Goal: Information Seeking & Learning: Learn about a topic

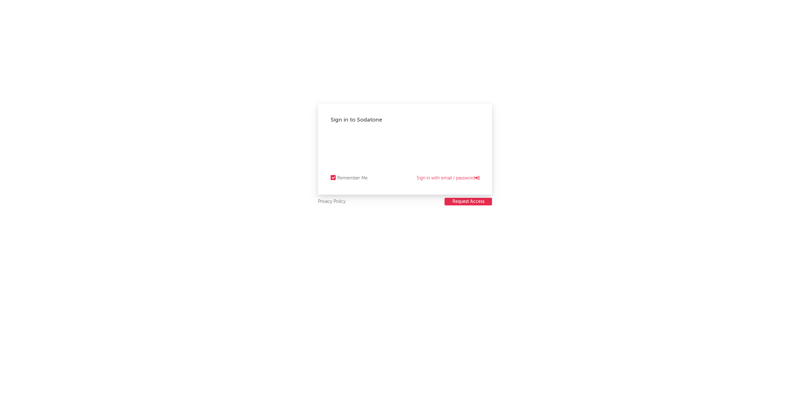
select select "warner_chappell"
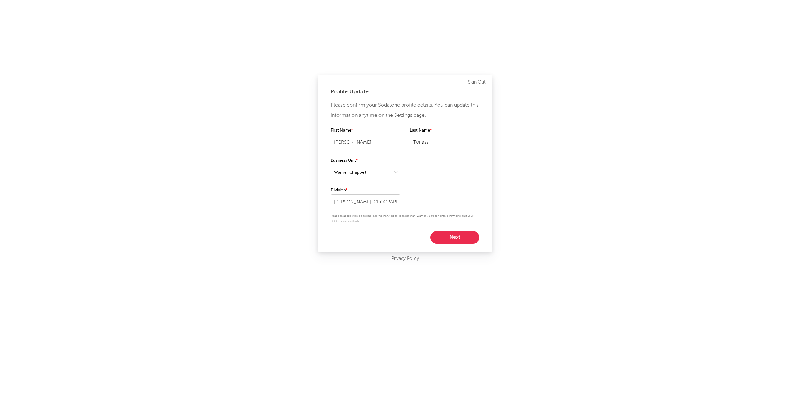
click at [449, 240] on button "Next" at bounding box center [454, 237] width 49 height 13
select select "other"
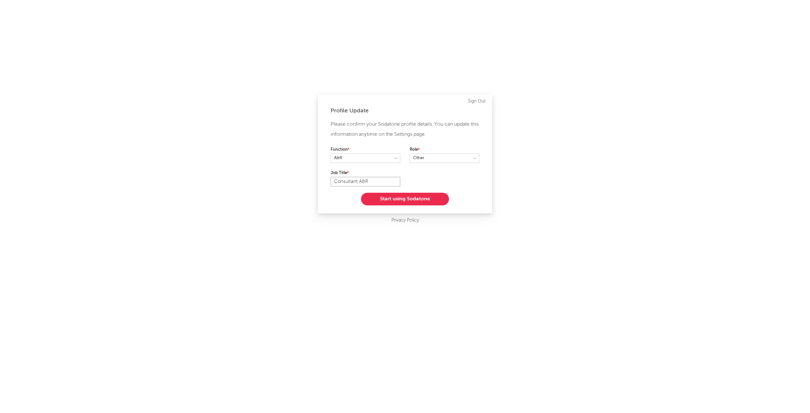
click at [383, 180] on input "Consultant A&R" at bounding box center [366, 181] width 70 height 9
drag, startPoint x: 349, startPoint y: 182, endPoint x: 305, endPoint y: 181, distance: 43.7
click at [305, 181] on div "Profile Update Please confirm your Sodatone profile details. You can update thi…" at bounding box center [405, 206] width 810 height 413
type input "A&R"
click at [401, 197] on button "Start using Sodatone" at bounding box center [405, 199] width 88 height 13
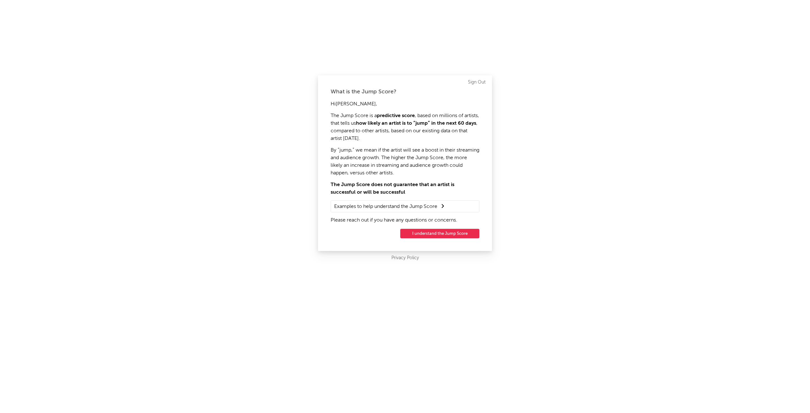
click at [428, 233] on button "I understand the Jump Score" at bounding box center [439, 233] width 79 height 9
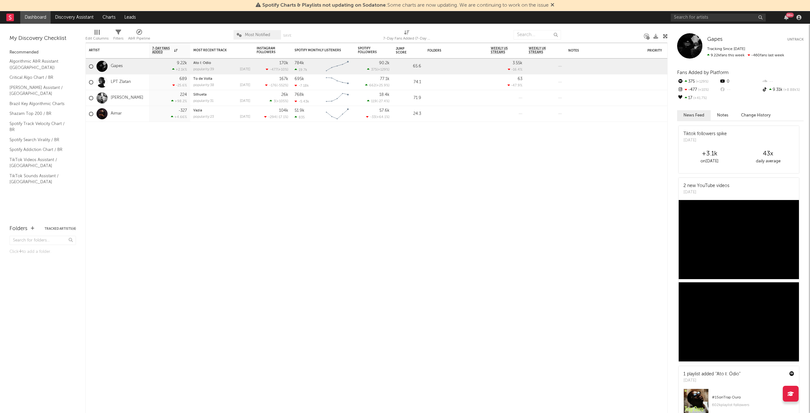
click at [554, 4] on icon at bounding box center [553, 4] width 4 height 5
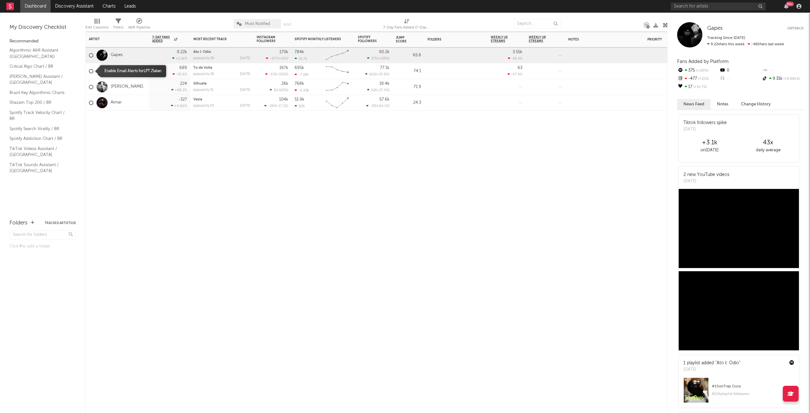
click at [93, 70] on div at bounding box center [91, 71] width 4 height 4
click at [89, 70] on input "checkbox" at bounding box center [89, 71] width 0 height 6
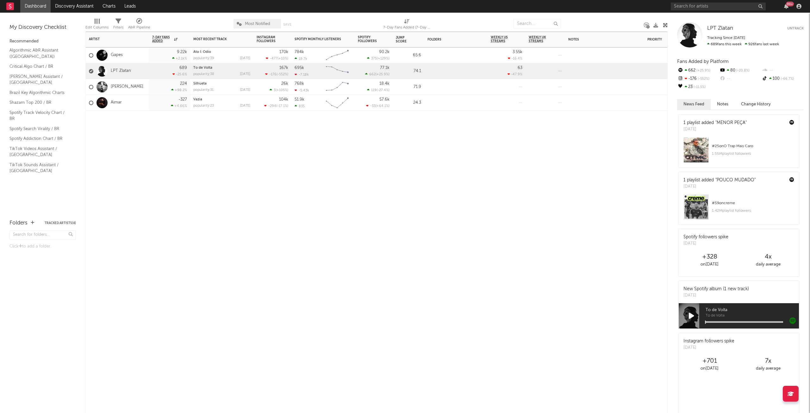
click at [89, 85] on label at bounding box center [91, 87] width 4 height 6
click at [89, 85] on input "checkbox" at bounding box center [89, 87] width 0 height 6
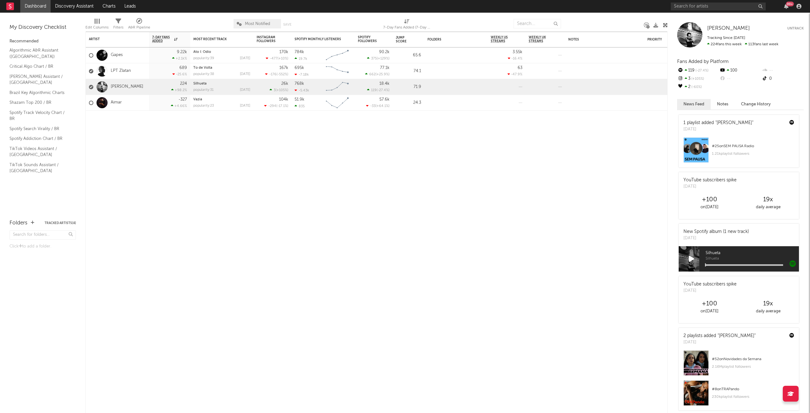
click at [791, 28] on button "Untrack" at bounding box center [795, 28] width 16 height 6
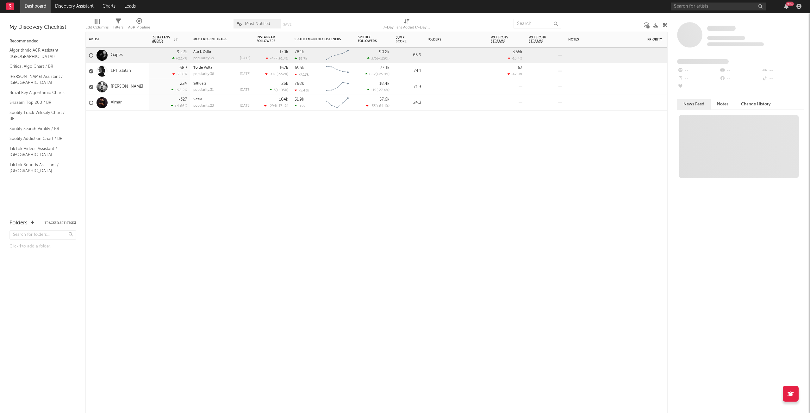
click at [147, 71] on div "LPT Zlatan" at bounding box center [117, 71] width 63 height 16
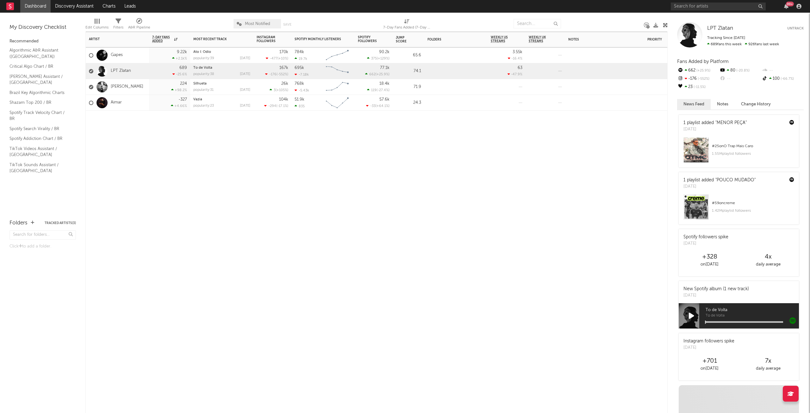
click at [790, 27] on button "Untrack" at bounding box center [795, 28] width 16 height 6
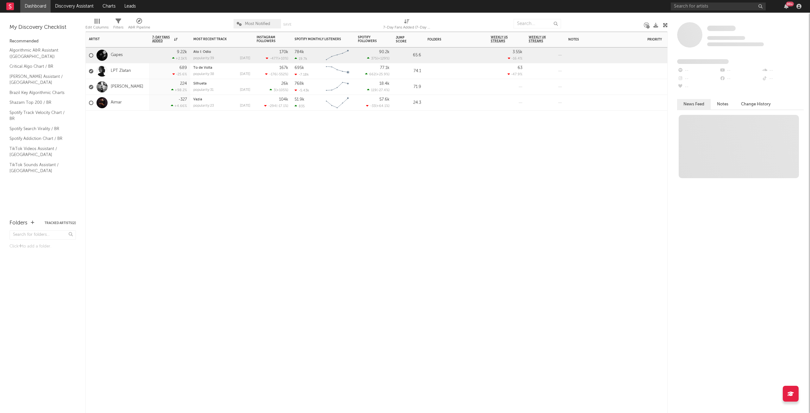
click at [160, 174] on div "Artist Notifications 7-Day Fans Added WoW % Change Most Recent Track Popularity…" at bounding box center [376, 222] width 582 height 381
click at [94, 86] on div at bounding box center [101, 86] width 17 height 11
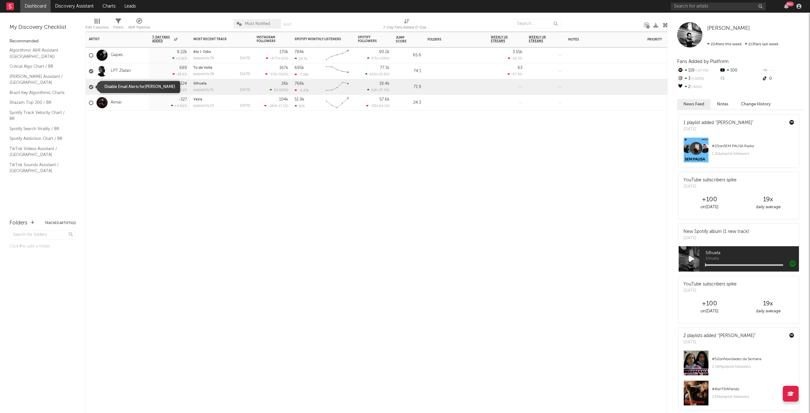
click at [91, 86] on div at bounding box center [91, 87] width 4 height 4
click at [89, 86] on input "checkbox" at bounding box center [89, 87] width 0 height 6
click at [93, 69] on label at bounding box center [91, 71] width 4 height 6
click at [89, 69] on input "checkbox" at bounding box center [89, 71] width 0 height 6
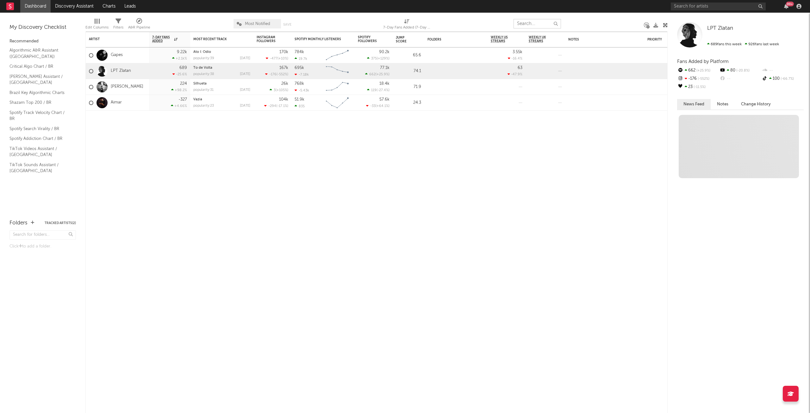
click at [515, 26] on input "text" at bounding box center [537, 23] width 47 height 9
click at [543, 25] on input "text" at bounding box center [537, 23] width 47 height 9
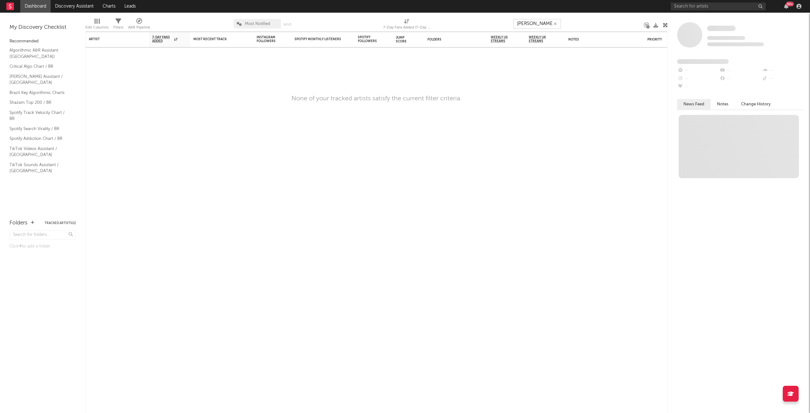
type input "sandra de sa"
click at [586, 25] on div at bounding box center [603, 24] width 74 height 16
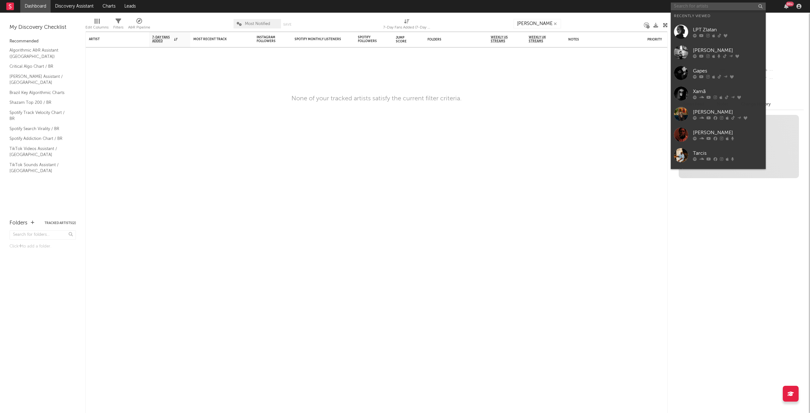
click at [689, 6] on input "text" at bounding box center [718, 7] width 95 height 8
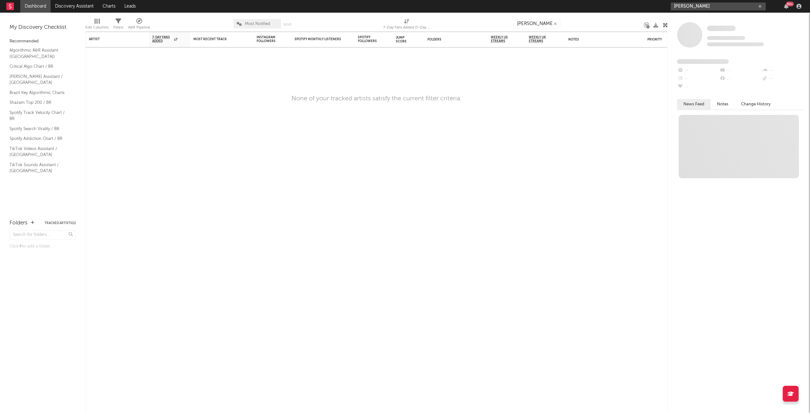
click at [708, 7] on input "sandra de sa" at bounding box center [718, 7] width 95 height 8
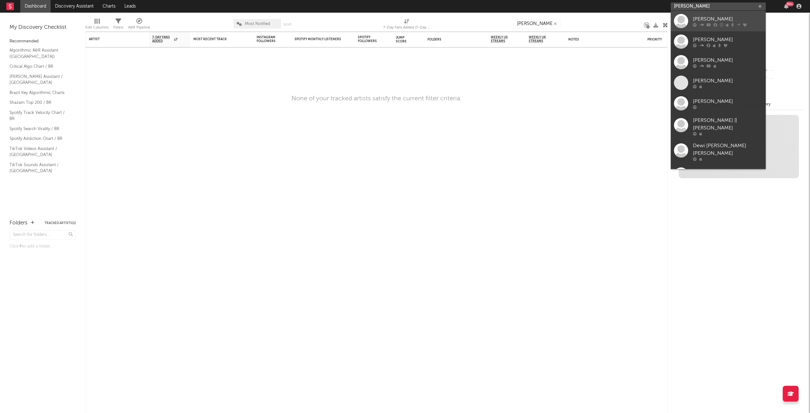
type input "sandra de sa"
click at [716, 18] on div "Sandra De Sá" at bounding box center [728, 19] width 70 height 8
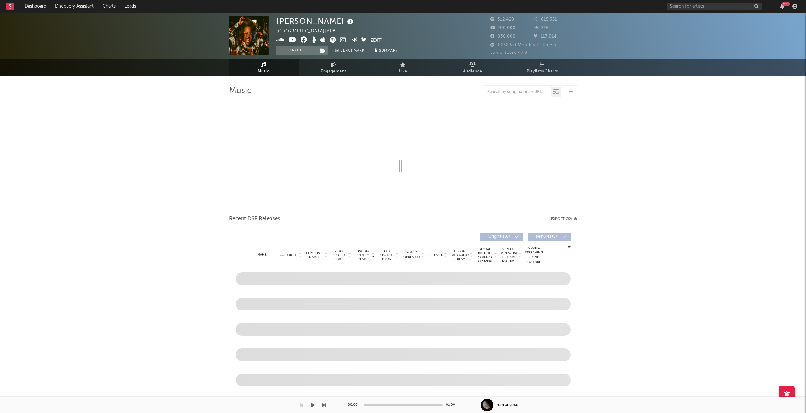
select select "6m"
